Goal: Information Seeking & Learning: Find specific fact

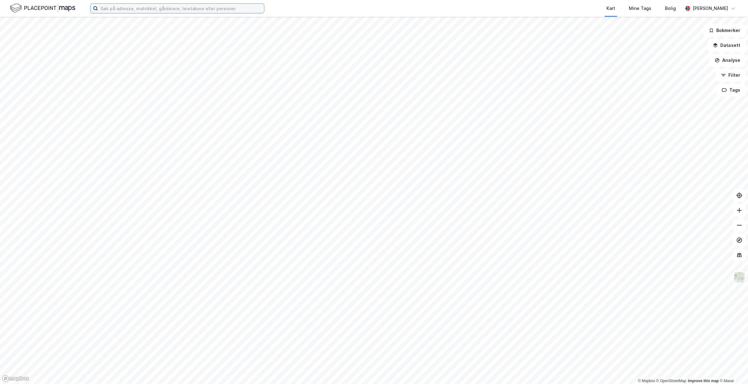
click at [163, 11] on input at bounding box center [181, 8] width 166 height 9
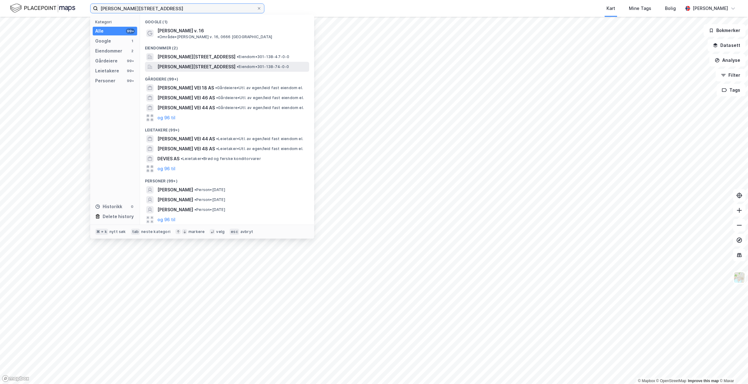
type input "[PERSON_NAME][STREET_ADDRESS]"
click at [164, 63] on span "[PERSON_NAME][STREET_ADDRESS]" at bounding box center [196, 66] width 78 height 7
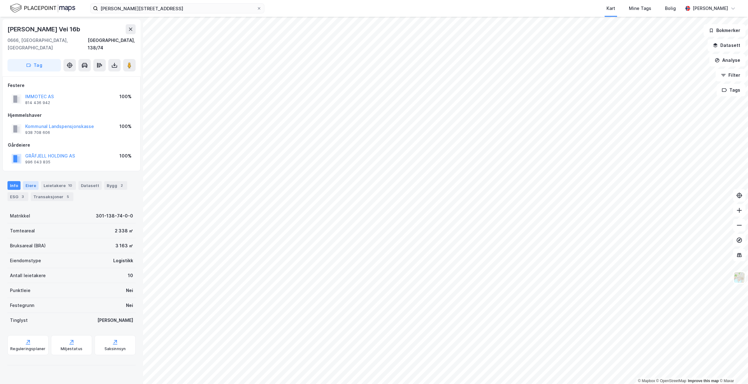
click at [35, 181] on div "Eiere" at bounding box center [31, 185] width 16 height 9
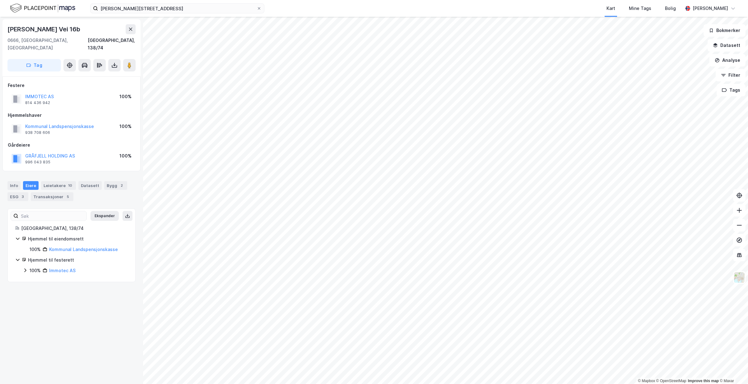
click at [24, 268] on icon at bounding box center [25, 270] width 5 height 5
click at [35, 278] on div "100% Gråfjell Holding AS" at bounding box center [79, 281] width 98 height 7
click at [61, 181] on div "Leietakere 10" at bounding box center [58, 185] width 35 height 9
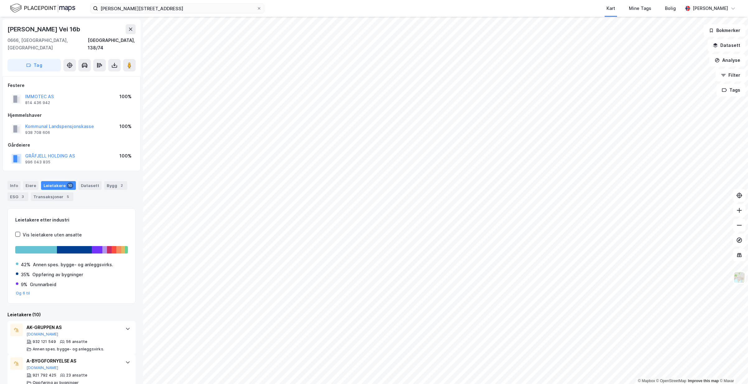
click at [30, 184] on div "Info [PERSON_NAME] 10 Datasett Bygg 2 ESG 3 Transaksjoner 5" at bounding box center [71, 191] width 128 height 20
click at [30, 181] on div "Eiere" at bounding box center [31, 185] width 16 height 9
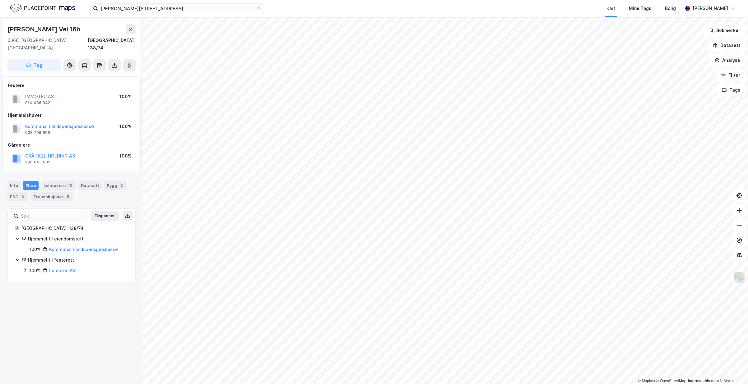
click at [26, 269] on icon at bounding box center [25, 271] width 2 height 4
click at [107, 181] on div "Bygg 2" at bounding box center [115, 185] width 23 height 9
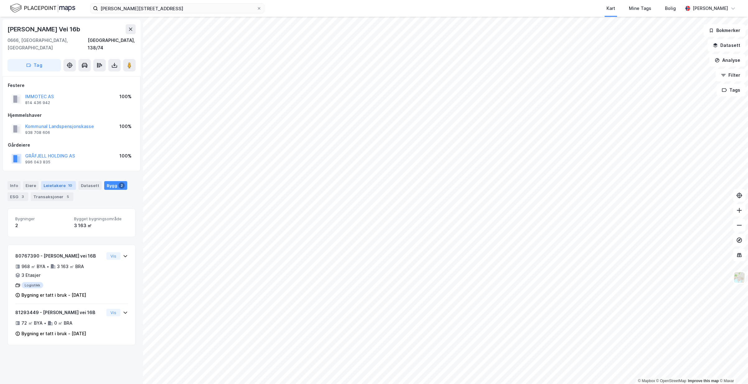
click at [52, 181] on div "Leietakere 10" at bounding box center [58, 185] width 35 height 9
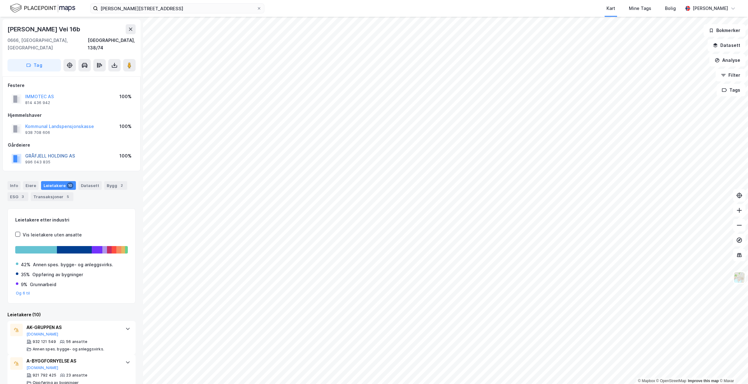
click at [0, 0] on button "GRÅFJELL HOLDING AS" at bounding box center [0, 0] width 0 height 0
